Goal: Obtain resource: Download file/media

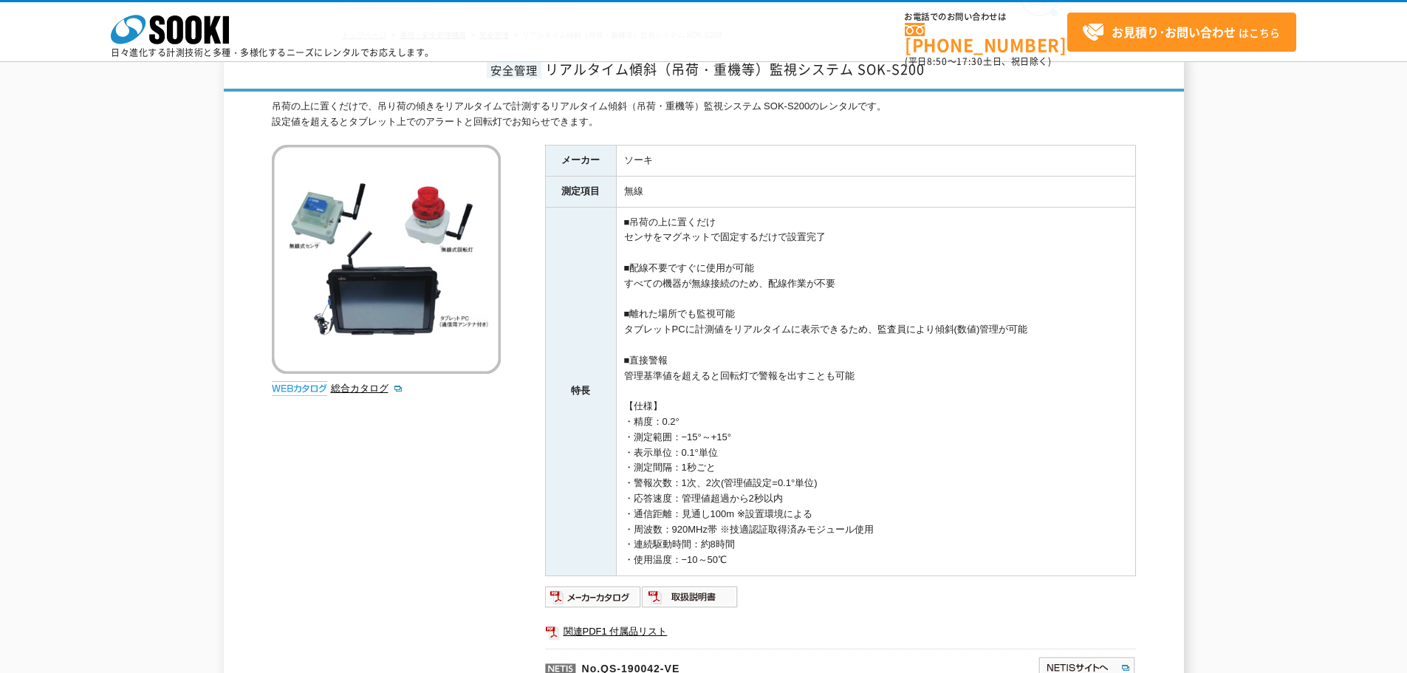
scroll to position [74, 0]
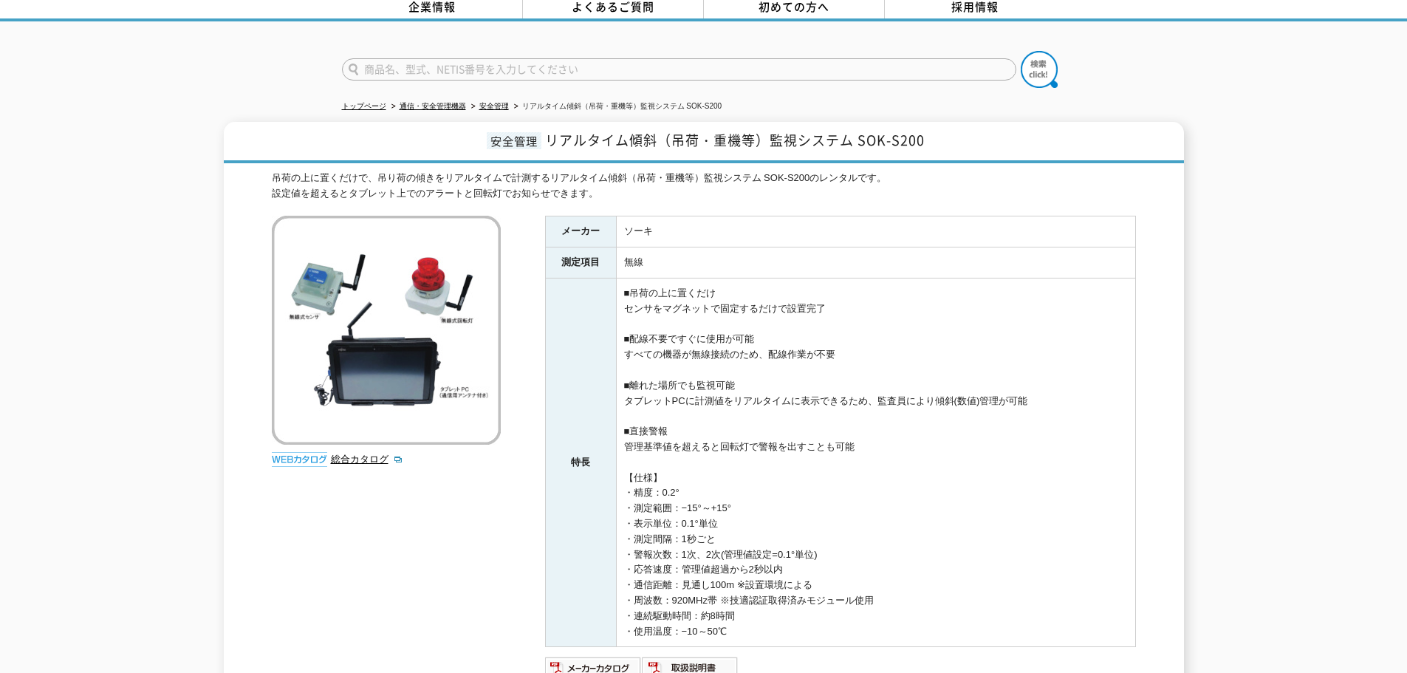
click at [290, 452] on img at bounding box center [299, 459] width 55 height 15
click at [358, 454] on link "総合カタログ" at bounding box center [367, 459] width 72 height 11
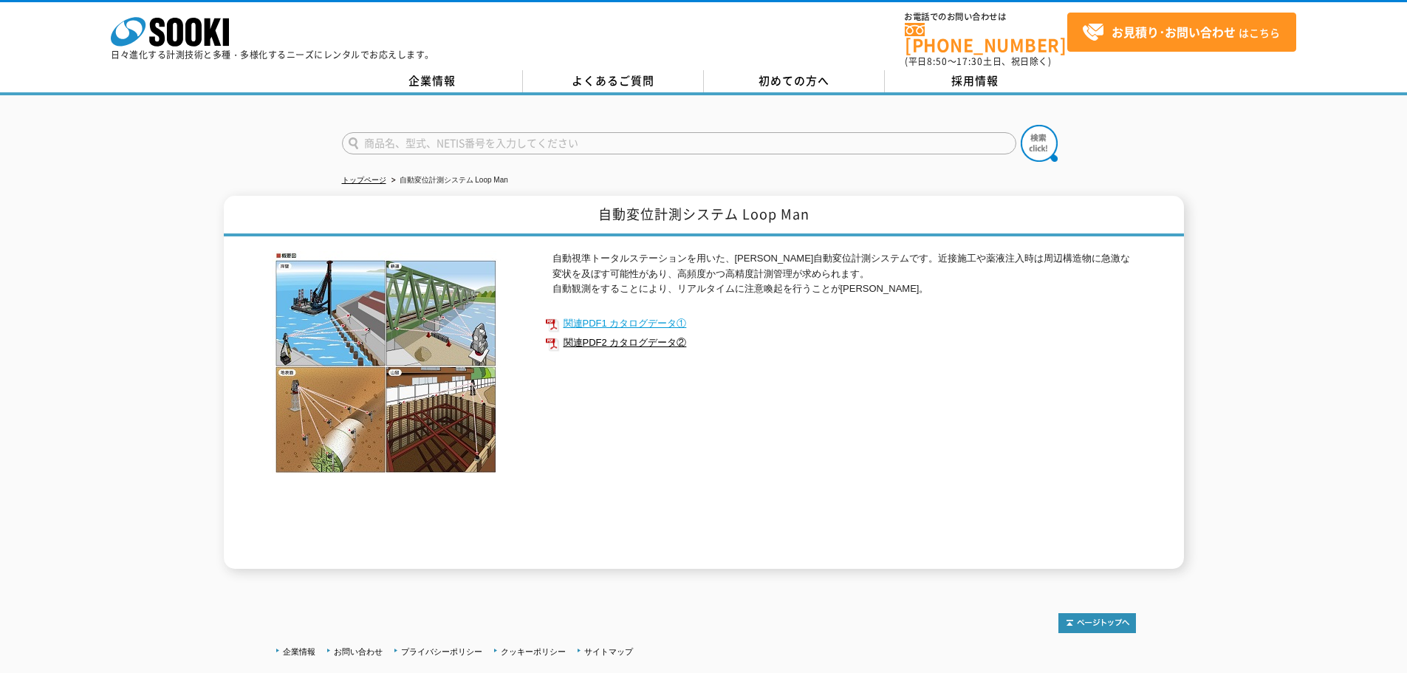
click at [651, 316] on link "関連PDF1 カタログデータ①" at bounding box center [840, 323] width 591 height 19
click at [590, 335] on link "関連PDF2 カタログデータ②" at bounding box center [840, 342] width 591 height 19
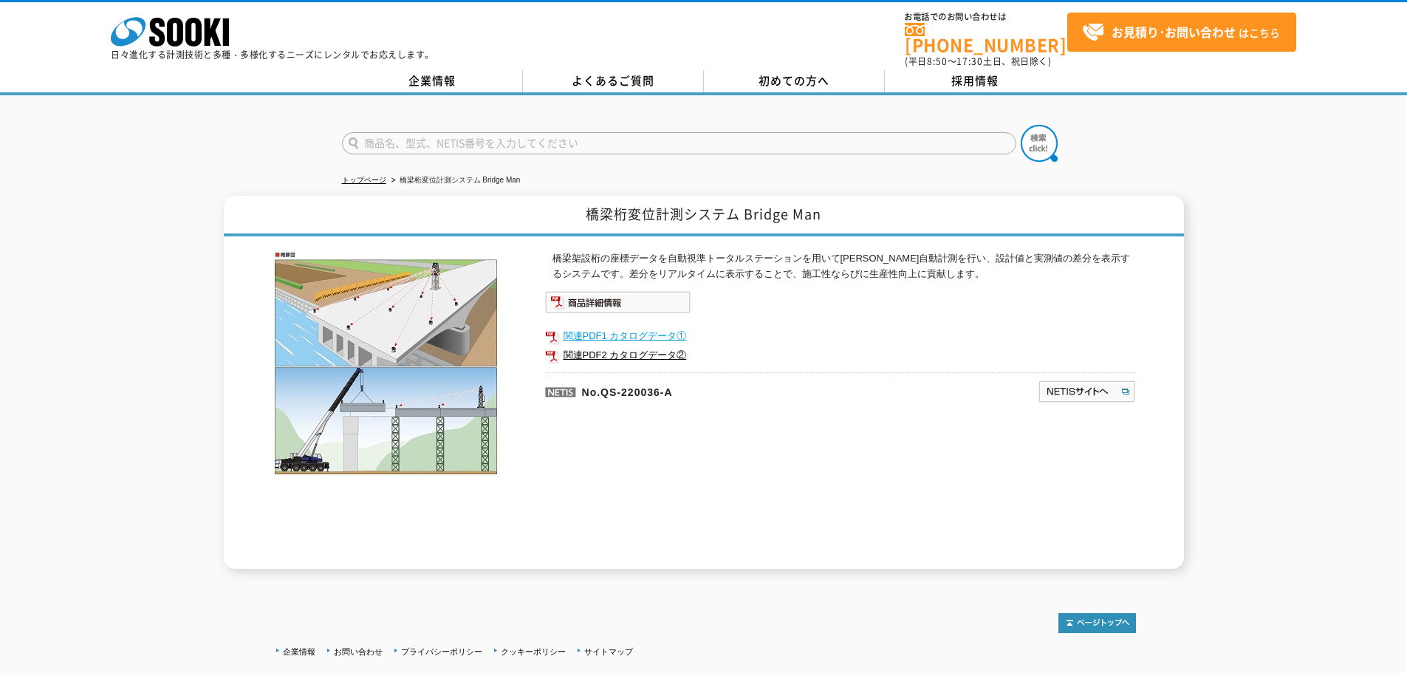
click at [638, 327] on link "関連PDF1 カタログデータ①" at bounding box center [840, 336] width 591 height 19
click at [640, 349] on link "関連PDF2 カタログデータ②" at bounding box center [840, 355] width 591 height 19
